Goal: Task Accomplishment & Management: Complete application form

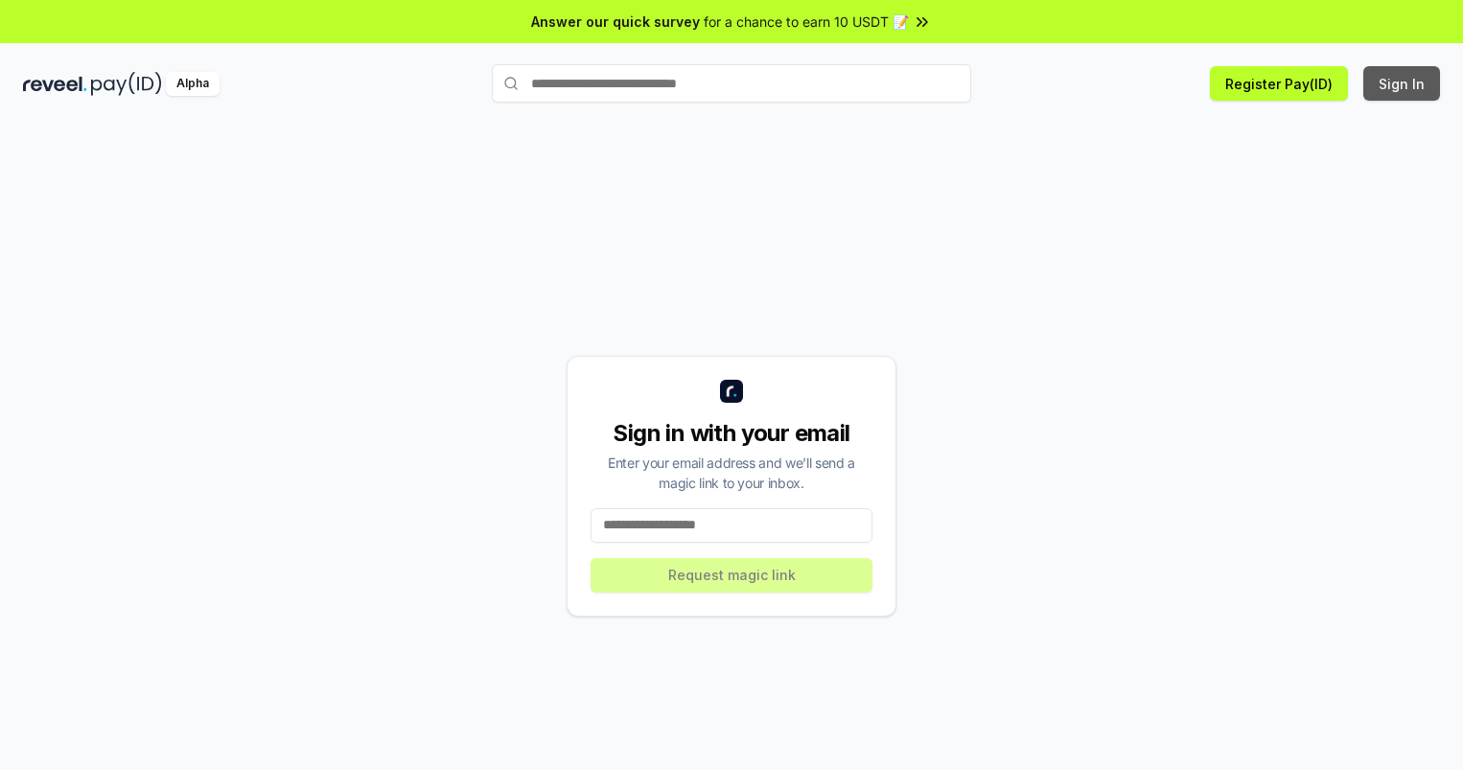
click at [1402, 83] on button "Sign In" at bounding box center [1401, 83] width 77 height 35
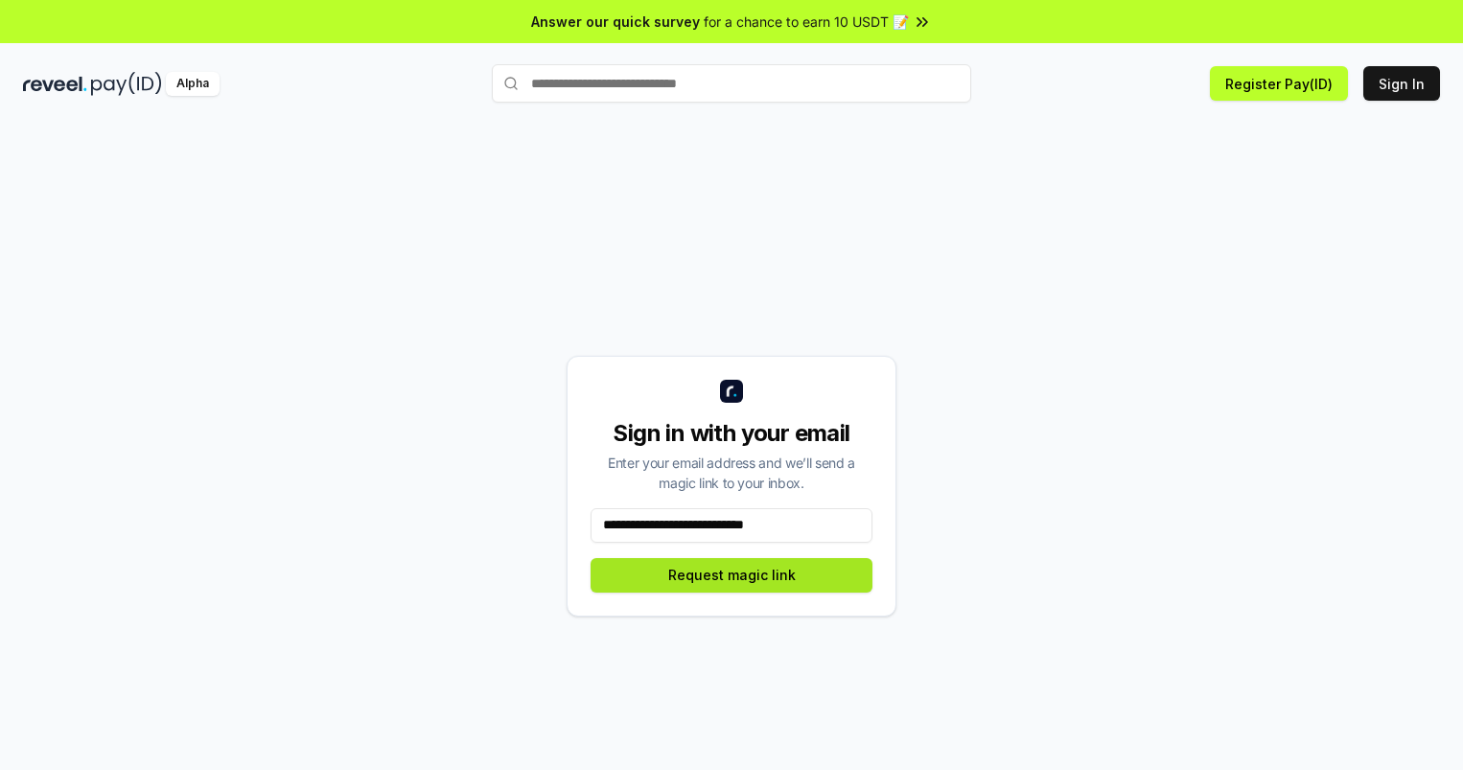
type input "**********"
click at [731, 574] on button "Request magic link" at bounding box center [731, 575] width 282 height 35
